Goal: Book appointment/travel/reservation

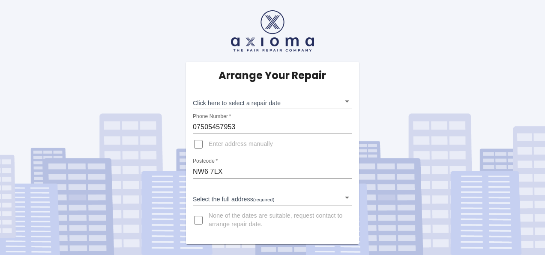
click at [239, 108] on body "Arrange Your Repair Click here to select a repair date ​ Phone Number   * 07505…" at bounding box center [272, 127] width 545 height 255
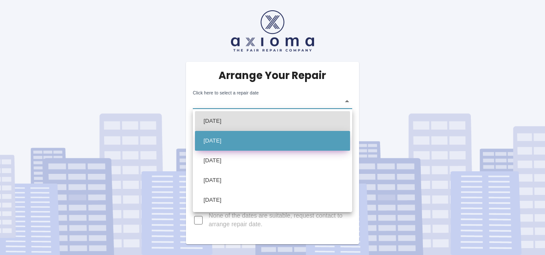
click at [229, 146] on li "[DATE]" at bounding box center [272, 141] width 155 height 20
type input "[DATE]T00:00:00.000Z"
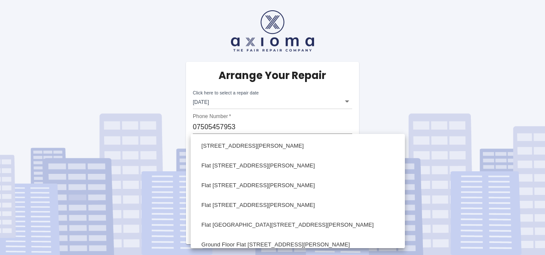
click at [247, 204] on body "Arrange Your Repair Click here to select a repair date [DATE] [DATE]T00:00:00.0…" at bounding box center [272, 127] width 545 height 255
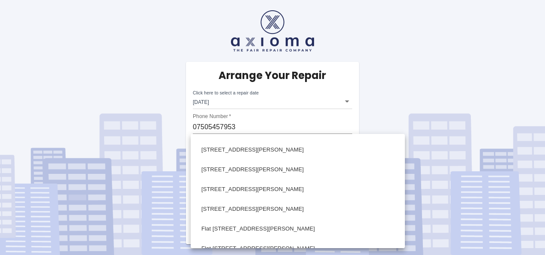
scroll to position [372, 0]
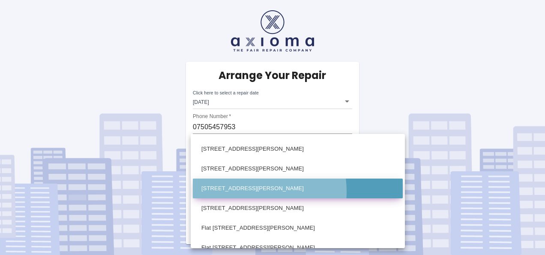
click at [240, 191] on li "[STREET_ADDRESS][PERSON_NAME]" at bounding box center [298, 188] width 210 height 20
type input "[STREET_ADDRESS][PERSON_NAME]"
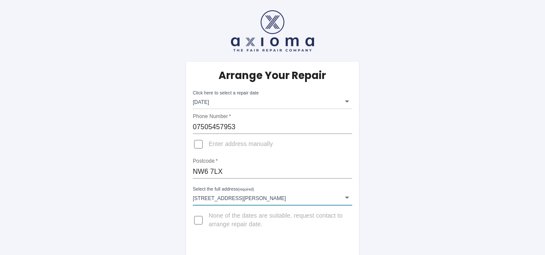
click at [199, 201] on body "Arrange Your Repair Click here to select a repair date [DATE] [DATE]T00:00:00.0…" at bounding box center [272, 245] width 545 height 491
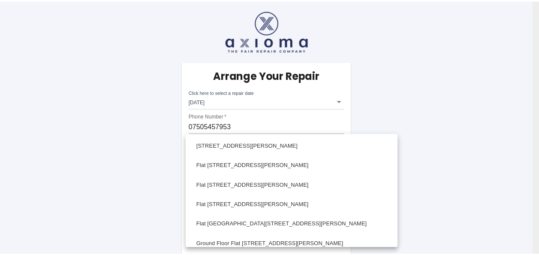
scroll to position [369, 0]
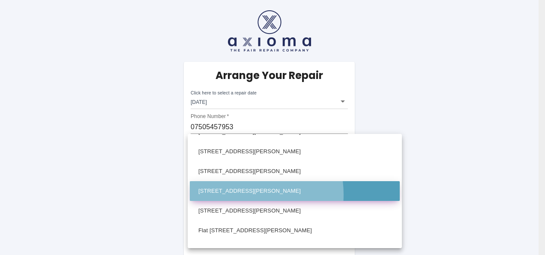
click at [236, 194] on li "[STREET_ADDRESS][PERSON_NAME]" at bounding box center [295, 191] width 210 height 20
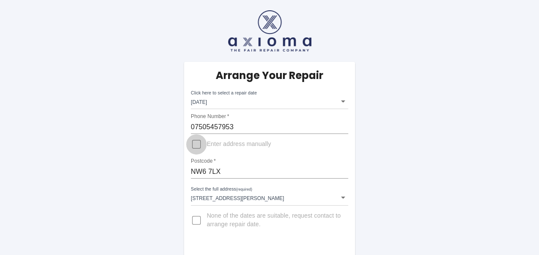
click at [199, 145] on input "Enter address manually" at bounding box center [196, 144] width 21 height 21
checkbox input "true"
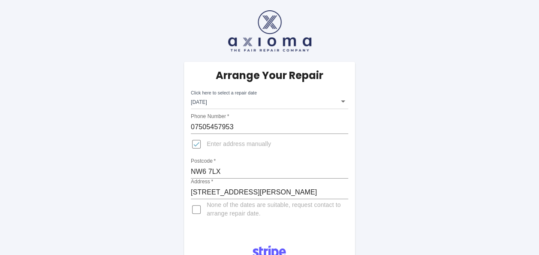
click at [198, 191] on input "[STREET_ADDRESS][PERSON_NAME]" at bounding box center [269, 192] width 157 height 14
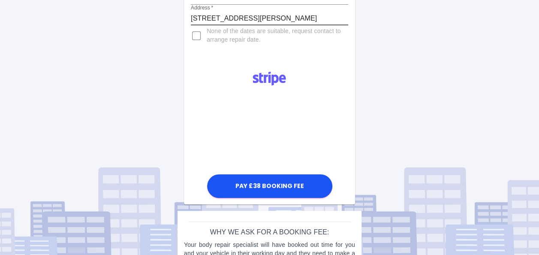
scroll to position [225, 0]
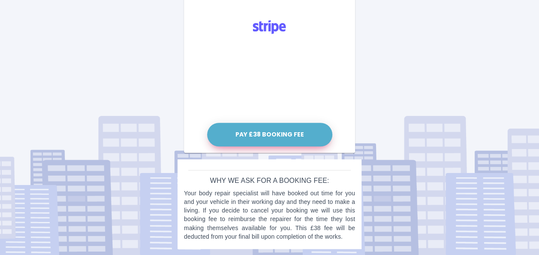
type input "[STREET_ADDRESS][PERSON_NAME]"
click at [269, 133] on button "Pay £38 Booking Fee" at bounding box center [269, 135] width 125 height 24
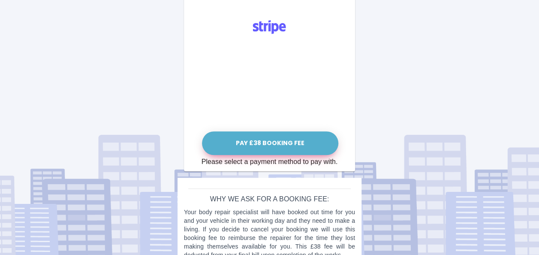
click at [273, 136] on button "Pay £38 Booking Fee" at bounding box center [270, 143] width 136 height 24
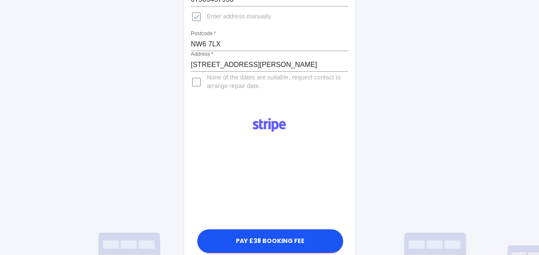
scroll to position [0, 0]
